Goal: Task Accomplishment & Management: Manage account settings

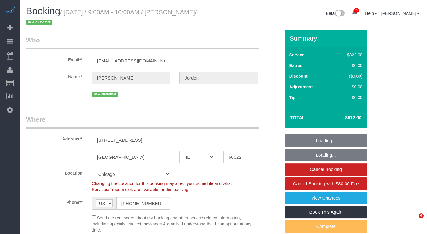
select select "IL"
select select "514"
select select "5"
select select "spot1"
select select "number:1"
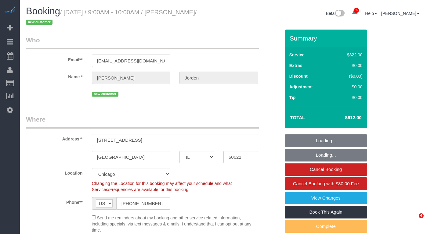
select select "number:58"
select select "number:139"
select select "number:108"
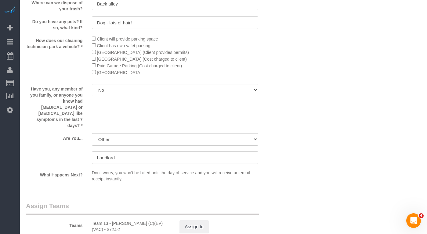
scroll to position [1189, 0]
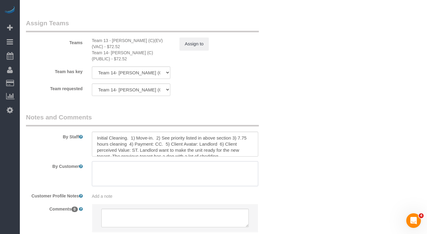
click at [124, 161] on textarea at bounding box center [175, 173] width 166 height 25
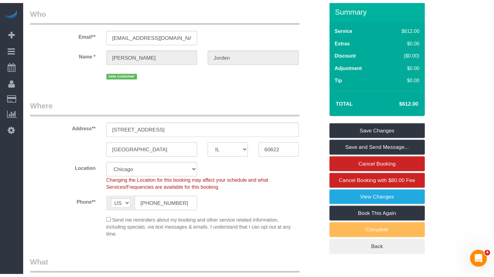
scroll to position [0, 0]
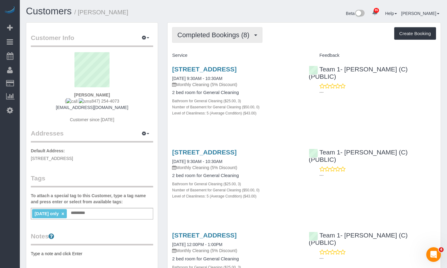
click at [238, 30] on button "Completed Bookings (8)" at bounding box center [217, 35] width 90 height 16
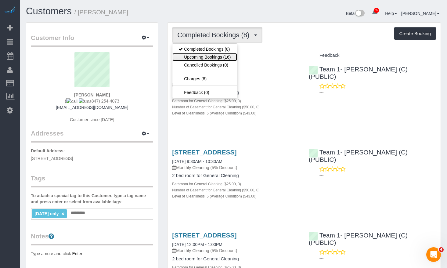
click at [223, 53] on link "Upcoming Bookings (16)" at bounding box center [204, 57] width 64 height 8
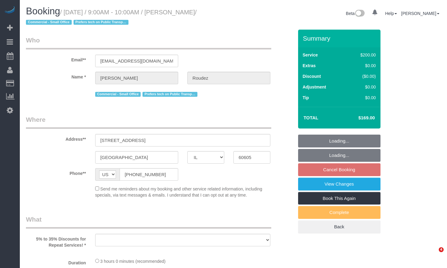
select select "IL"
select select "string:fspay-4c43d54d-829b-47b1-8aa4-04b648ed5f83"
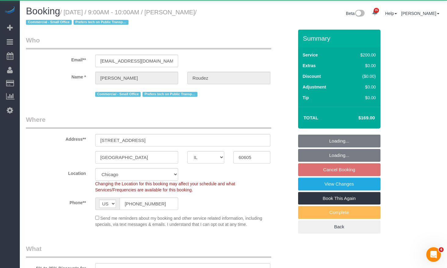
select select "512"
select select "5"
select select "number:1"
select select "number:58"
select select "number:139"
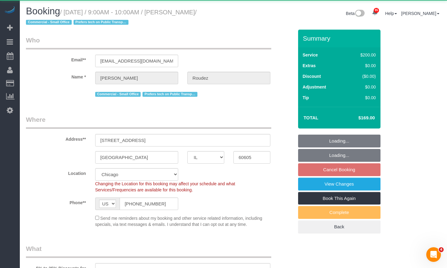
select select "number:104"
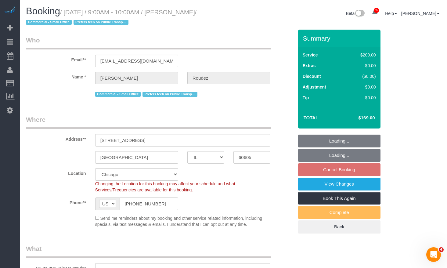
select select "object:1203"
select select "5"
select select "object:1367"
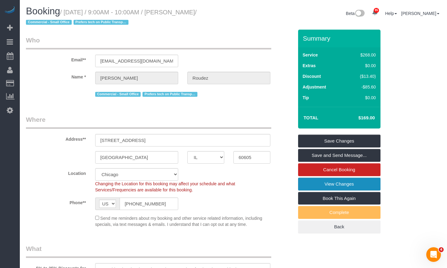
click at [355, 184] on link "View Changes" at bounding box center [339, 183] width 82 height 13
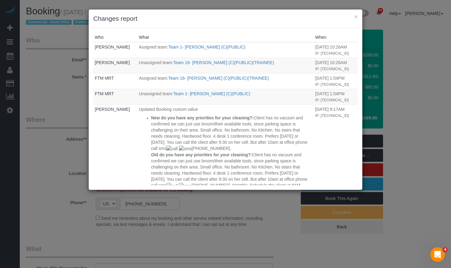
click at [354, 16] on h3 "Changes report" at bounding box center [225, 18] width 265 height 9
click at [355, 16] on button "×" at bounding box center [356, 16] width 4 height 6
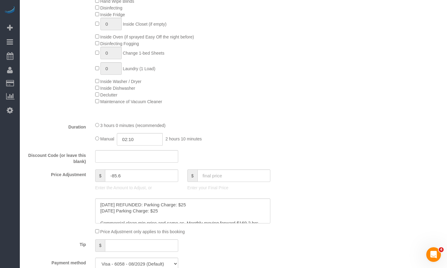
scroll to position [579, 0]
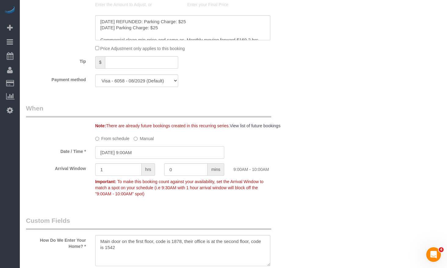
click at [166, 157] on input "10/07/2025 9:00AM" at bounding box center [159, 152] width 129 height 13
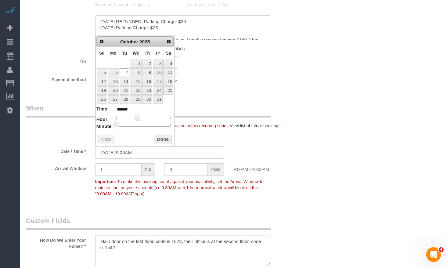
type input "10/07/2025 8:00AM"
type input "******"
type input "10/07/2025 7:00AM"
type input "******"
type input "10/07/2025 8:00AM"
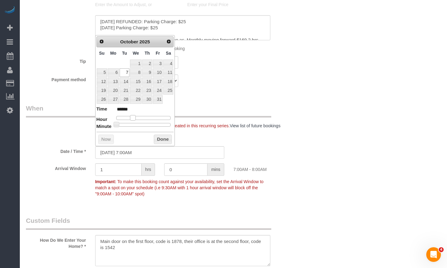
type input "******"
type input "10/07/2025 9:00AM"
type input "******"
click at [136, 117] on span at bounding box center [137, 117] width 5 height 5
type input "10/07/2025 8:00AM"
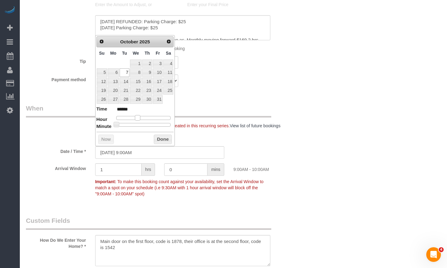
type input "******"
click at [136, 119] on span at bounding box center [134, 117] width 5 height 5
type input "10/07/2025 8:05AM"
type input "******"
type input "10/07/2025 8:10AM"
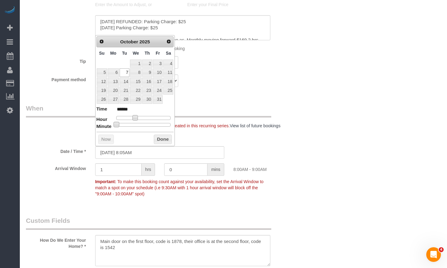
type input "******"
type input "10/07/2025 8:15AM"
type input "******"
type input "10/07/2025 8:20AM"
type input "******"
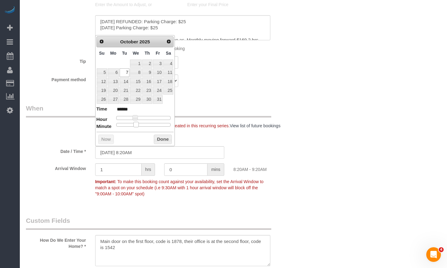
type input "10/07/2025 8:25AM"
type input "******"
type input "10/07/2025 8:30AM"
type input "******"
type input "10/07/2025 8:35AM"
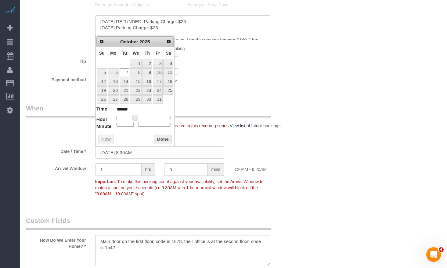
type input "******"
type input "10/07/2025 8:30AM"
type input "******"
drag, startPoint x: 116, startPoint y: 122, endPoint x: 146, endPoint y: 128, distance: 30.8
click at [146, 128] on div "Prev Next October 2025 Su Mo Tu We Th Fr Sa 1 2 3 4 5 6 7 8 9 10 11 12 13 14 15…" at bounding box center [135, 90] width 80 height 111
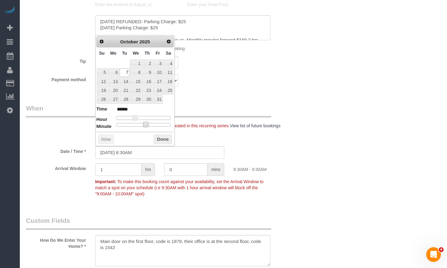
click at [163, 138] on button "Done" at bounding box center [163, 139] width 18 height 10
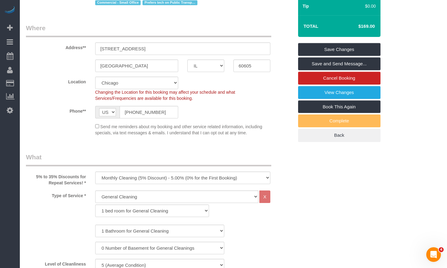
scroll to position [0, 0]
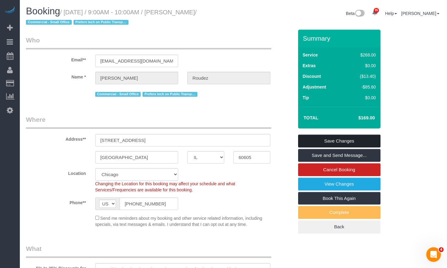
click at [345, 136] on link "Save Changes" at bounding box center [339, 140] width 82 height 13
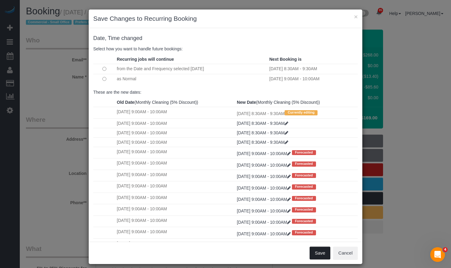
click at [318, 252] on button "Save" at bounding box center [320, 252] width 21 height 13
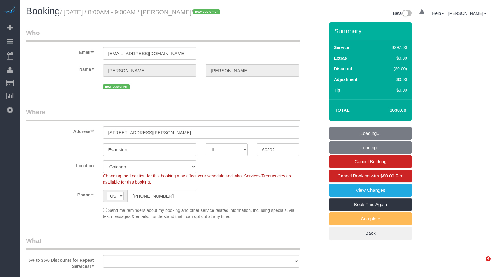
select select "IL"
select select "object:1015"
select select "string:fspay-061c2df8-f207-4976-b10f-d71125e8625b"
select select "514"
select select "2"
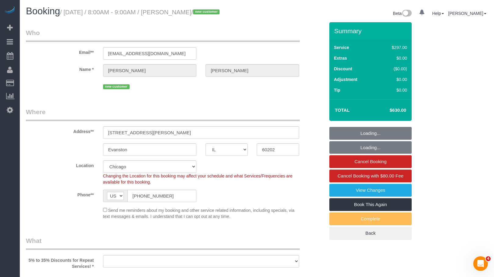
select select "5"
select select "spot1"
select select "number:1"
select select "number:58"
select select "number:139"
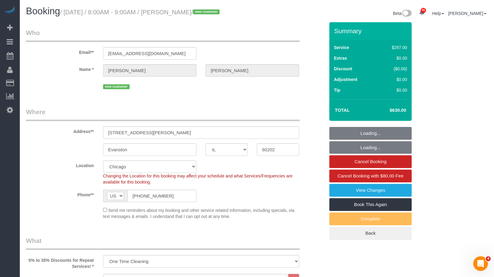
select select "number:108"
select select "2"
select select "5"
select select "object:1482"
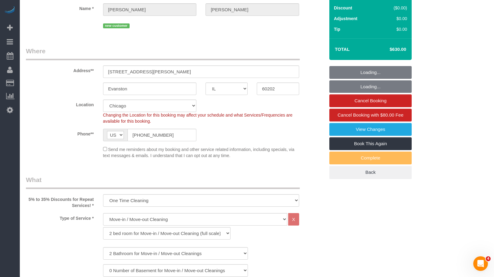
scroll to position [91, 0]
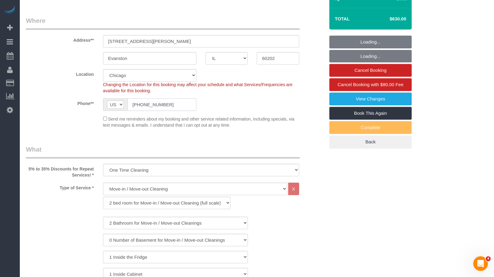
drag, startPoint x: 132, startPoint y: 109, endPoint x: 78, endPoint y: 109, distance: 53.7
click at [78, 109] on div "Phone** AF AL DZ AD AO AI AQ AG AR AM AW AU AT AZ BS BH BD BB BY BE BZ BJ BM BT…" at bounding box center [175, 104] width 308 height 13
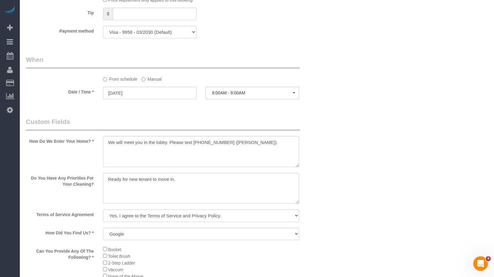
scroll to position [762, 0]
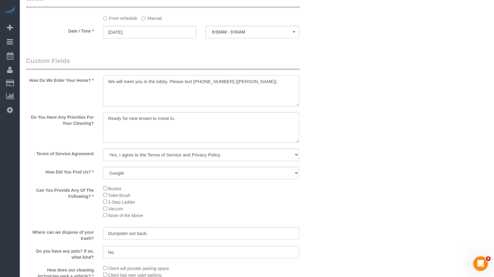
click at [160, 98] on textarea at bounding box center [201, 90] width 196 height 31
click at [246, 88] on textarea at bounding box center [201, 90] width 196 height 31
click at [188, 91] on textarea at bounding box center [201, 90] width 196 height 31
click at [185, 88] on textarea at bounding box center [201, 90] width 196 height 31
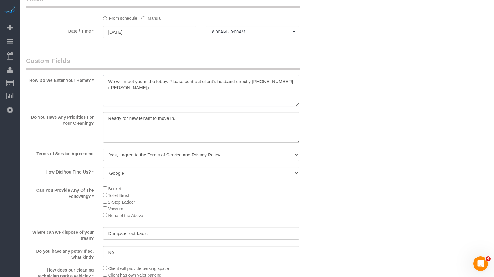
click at [284, 90] on textarea at bounding box center [201, 90] width 196 height 31
type textarea "We will meet you in the lobby. Please contract client's husband directly [PHONE…"
drag, startPoint x: 276, startPoint y: 88, endPoint x: 249, endPoint y: 88, distance: 26.8
click at [249, 88] on textarea at bounding box center [201, 90] width 196 height 31
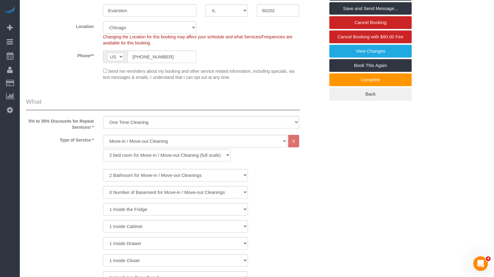
scroll to position [0, 0]
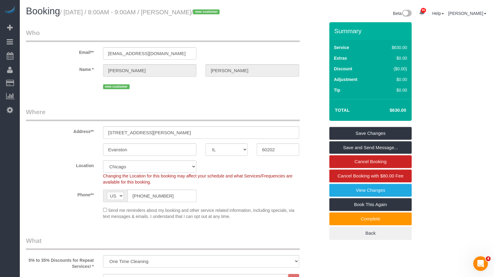
drag, startPoint x: 387, startPoint y: 115, endPoint x: 399, endPoint y: 118, distance: 12.8
click at [399, 113] on h4 "$630.00" at bounding box center [388, 110] width 35 height 5
copy h4 "$630"
